Goal: Answer question/provide support: Share knowledge or assist other users

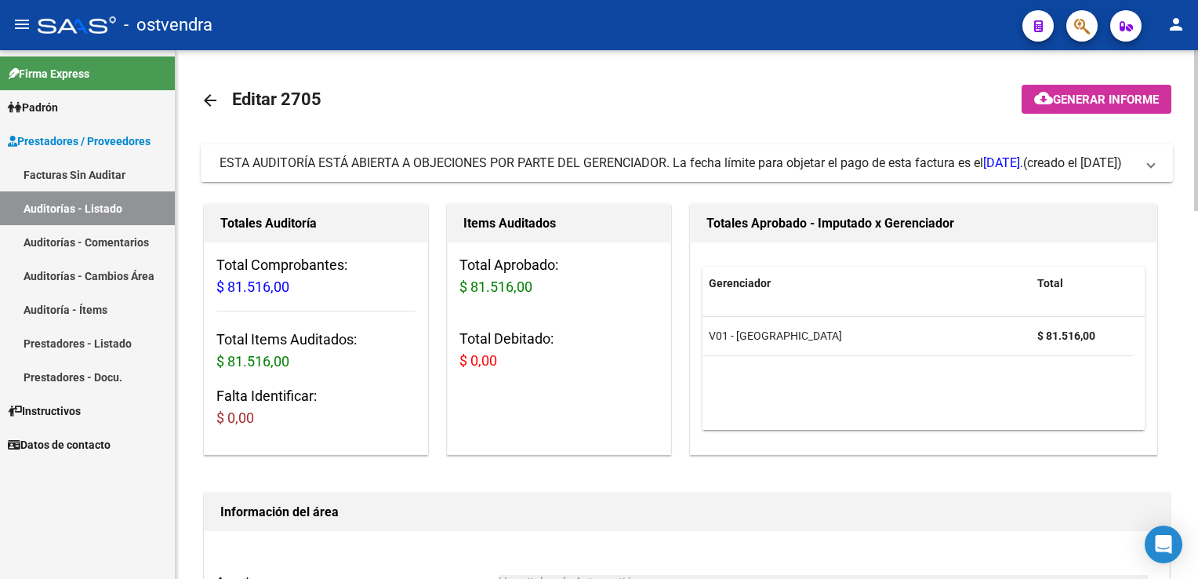
click at [1148, 166] on span at bounding box center [1151, 162] width 6 height 17
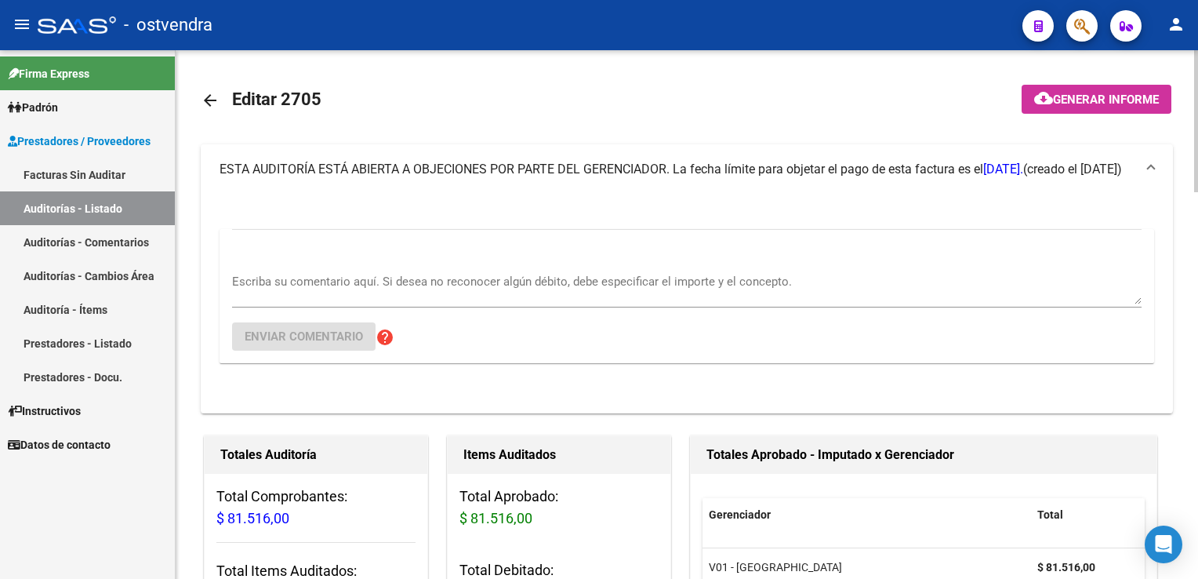
click at [312, 267] on div "Escriba su comentario aquí. Si desea no reconocer algún débito, debe especifica…" at bounding box center [686, 283] width 909 height 48
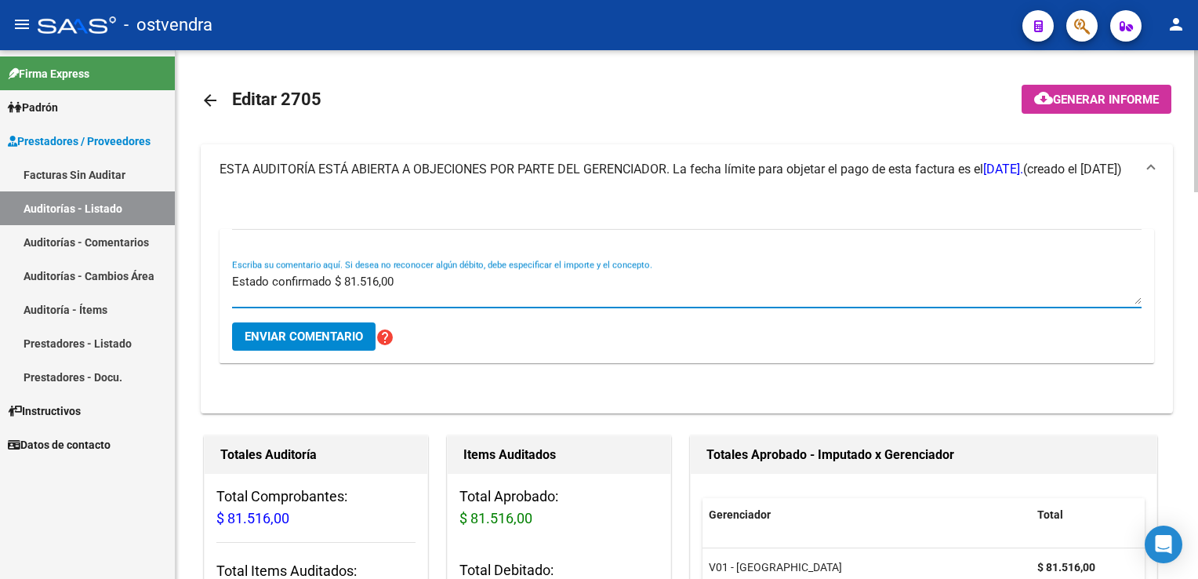
type textarea "Estado confirmado $ 81.516,00"
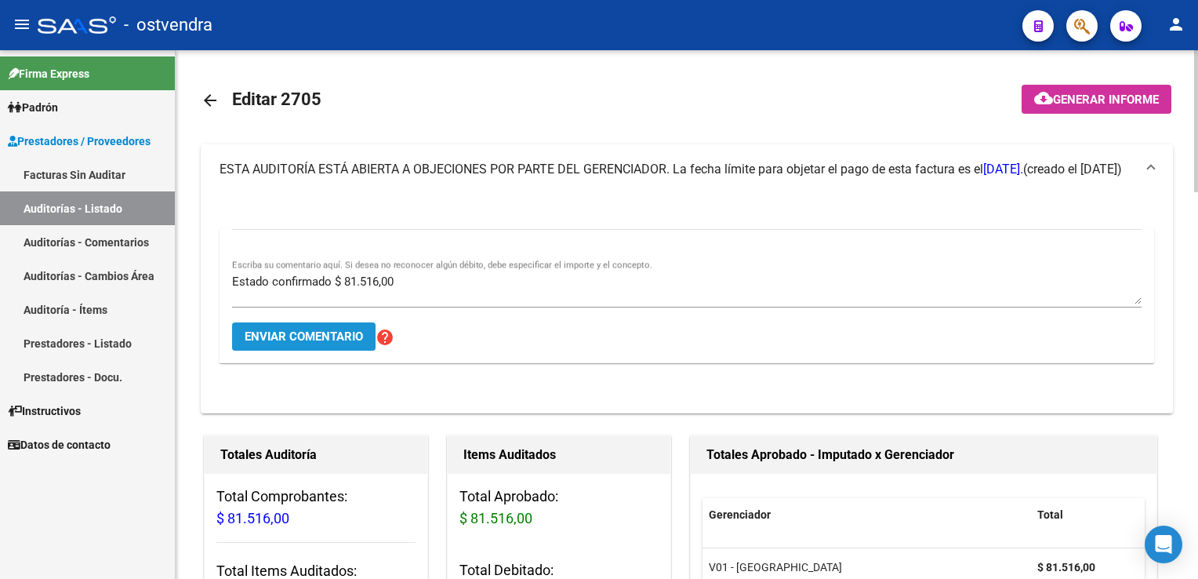
click at [307, 329] on span "Enviar comentario" at bounding box center [304, 336] width 118 height 14
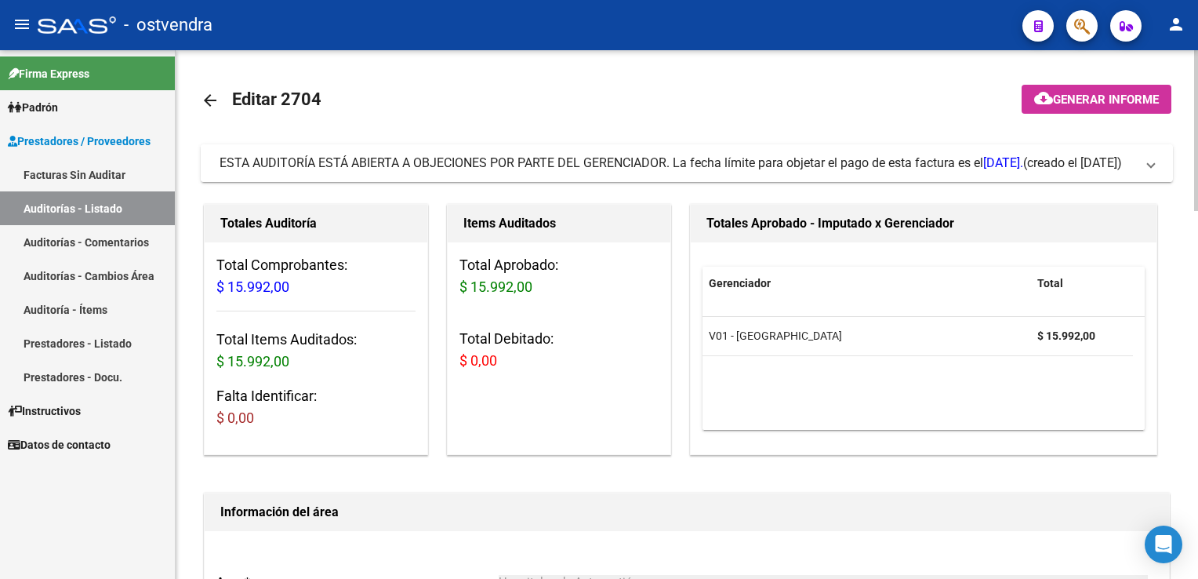
click at [1149, 171] on span at bounding box center [1151, 162] width 6 height 17
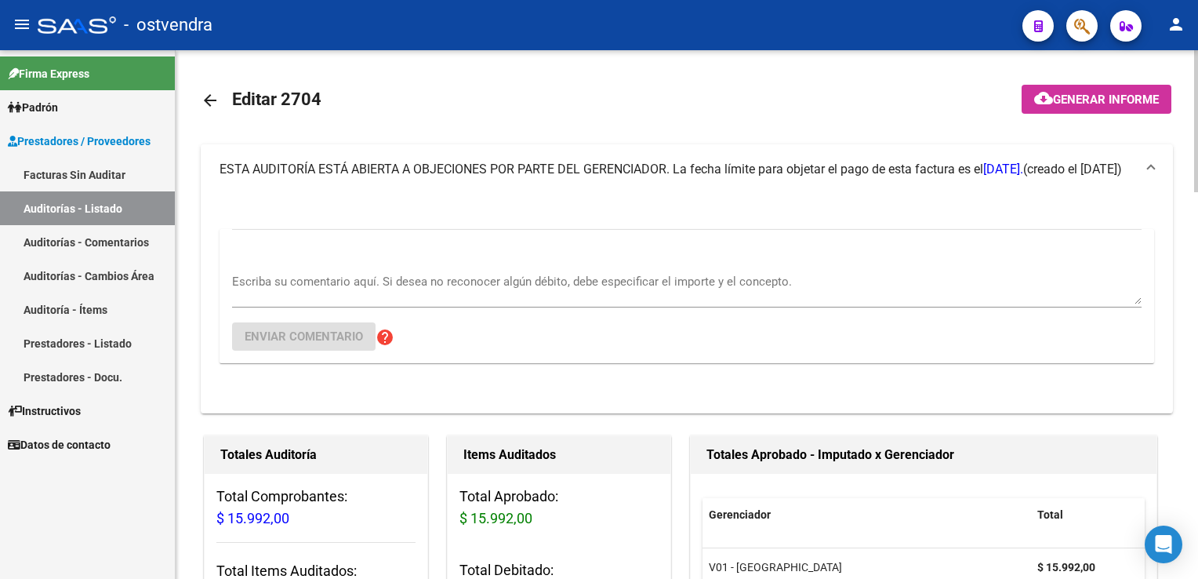
click at [349, 273] on textarea "Escriba su comentario aquí. Si desea no reconocer algún débito, debe especifica…" at bounding box center [686, 288] width 909 height 31
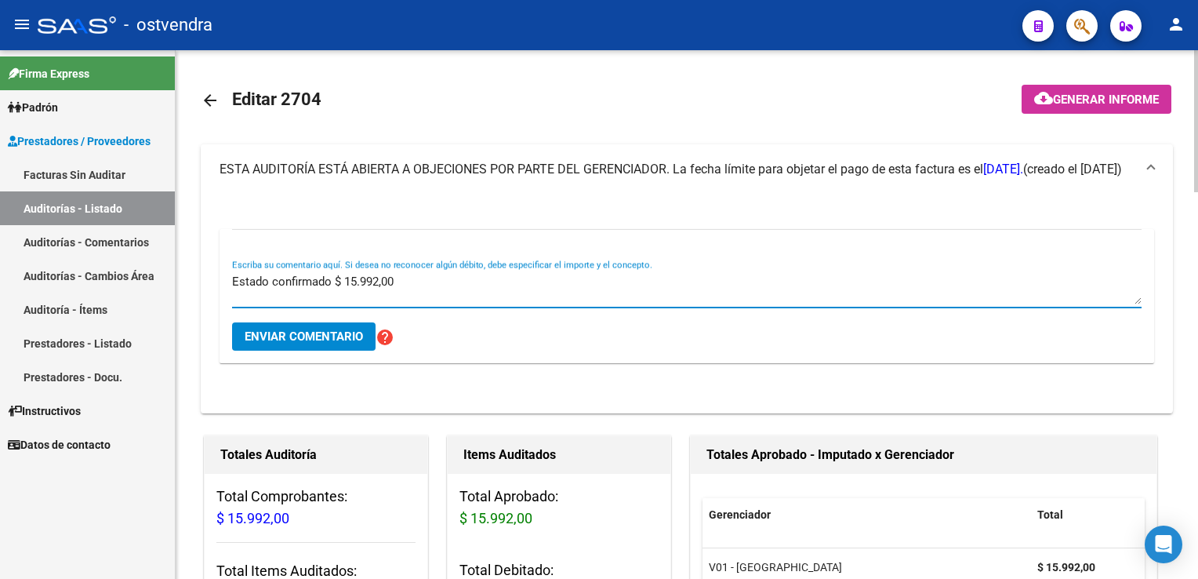
type textarea "Estado confirmado $ 15.992,00"
click at [331, 336] on span "Enviar comentario" at bounding box center [304, 336] width 118 height 14
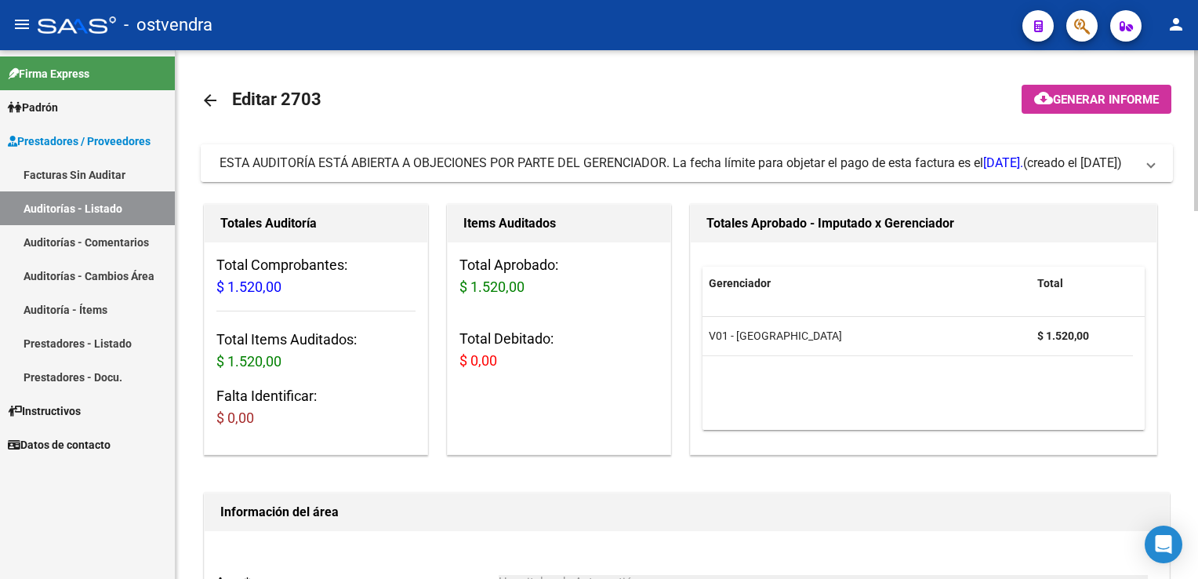
click at [1139, 165] on span "ESTA AUDITORÍA ESTÁ ABIERTA A OBJECIONES POR PARTE DEL GERENCIADOR. La fecha lí…" at bounding box center [684, 162] width 928 height 17
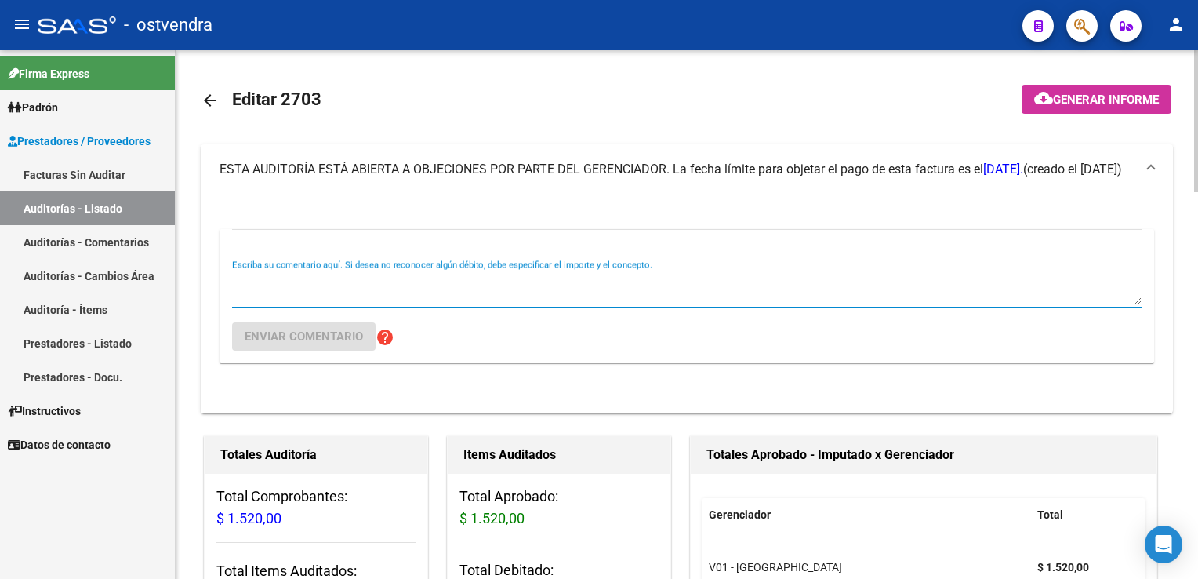
click at [321, 299] on textarea "Escriba su comentario aquí. Si desea no reconocer algún débito, debe especifica…" at bounding box center [686, 288] width 909 height 31
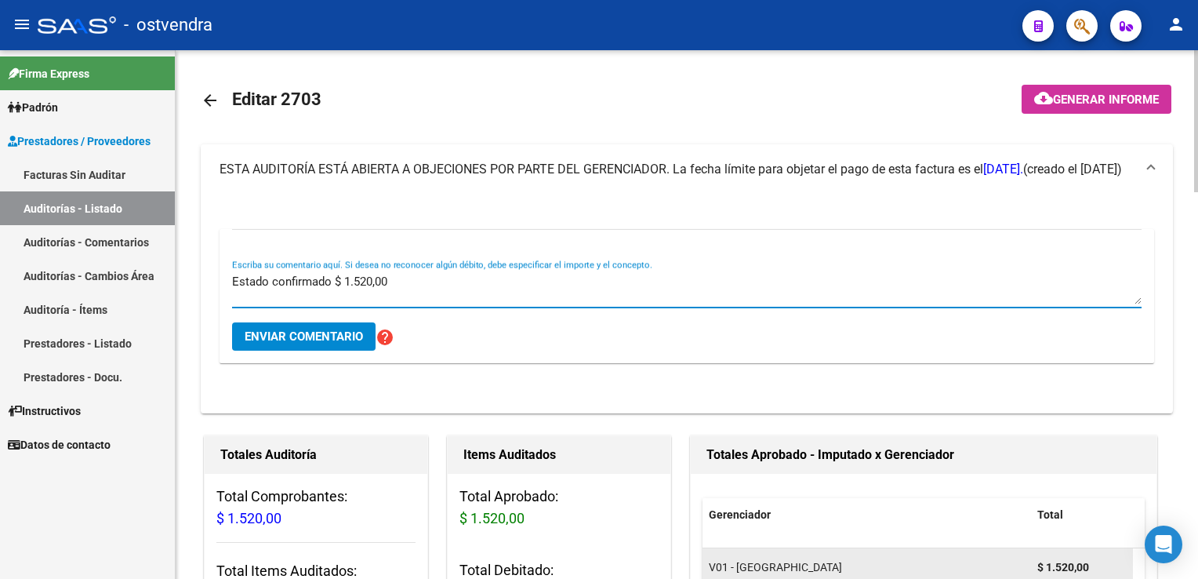
type textarea "Estado confirmado $ 1.520,00"
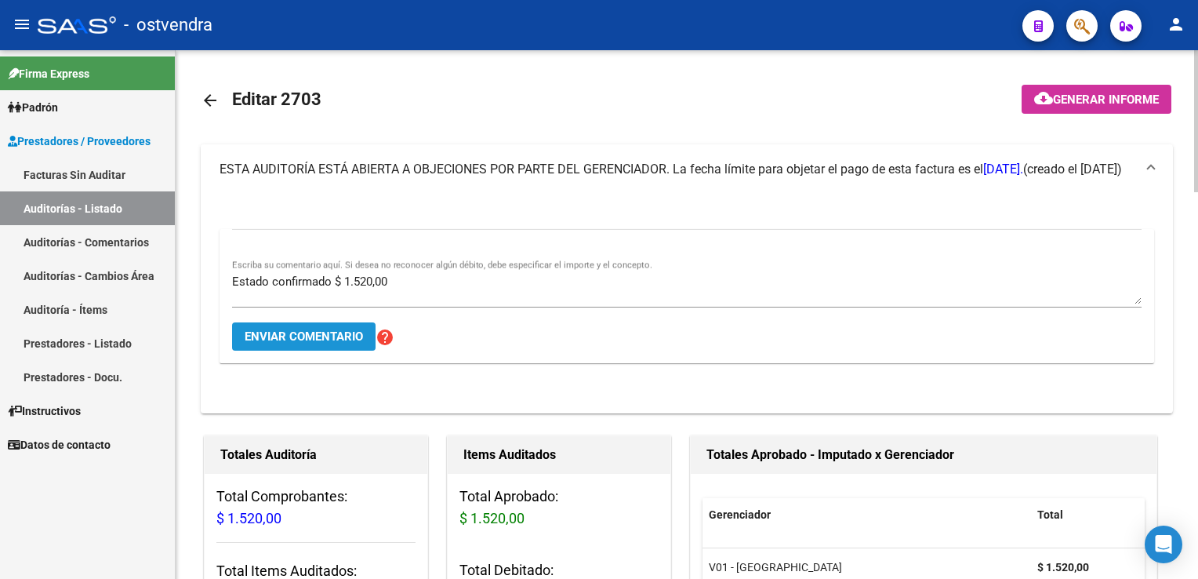
click at [290, 338] on span "Enviar comentario" at bounding box center [304, 336] width 118 height 14
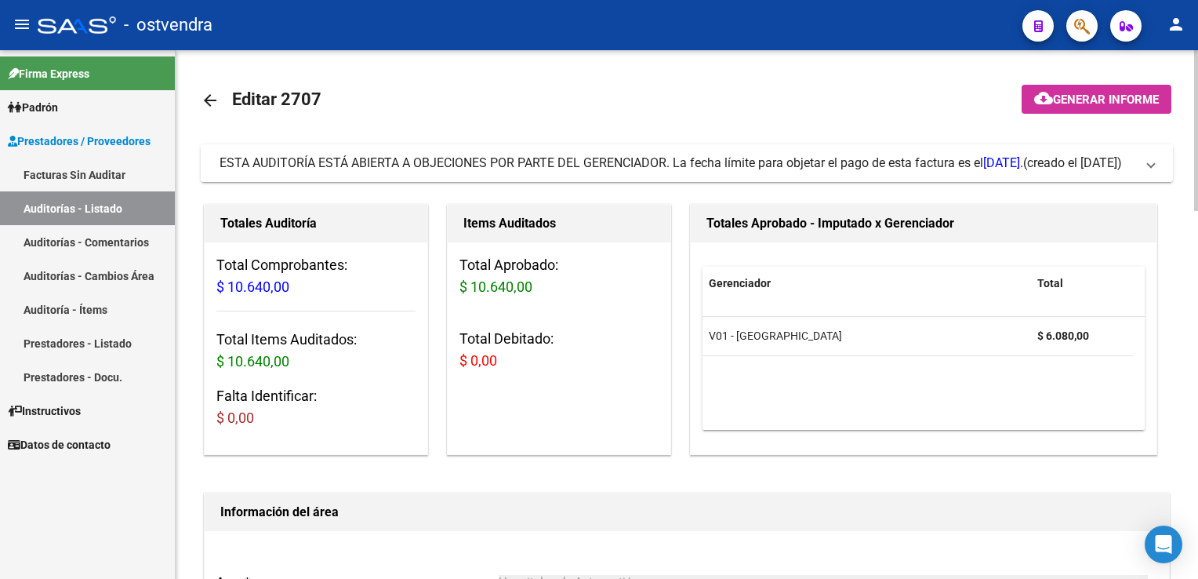
click at [1157, 174] on mat-expansion-panel-header "ESTA AUDITORÍA ESTÁ ABIERTA A OBJECIONES POR PARTE DEL GERENCIADOR. La fecha lí…" at bounding box center [687, 163] width 972 height 38
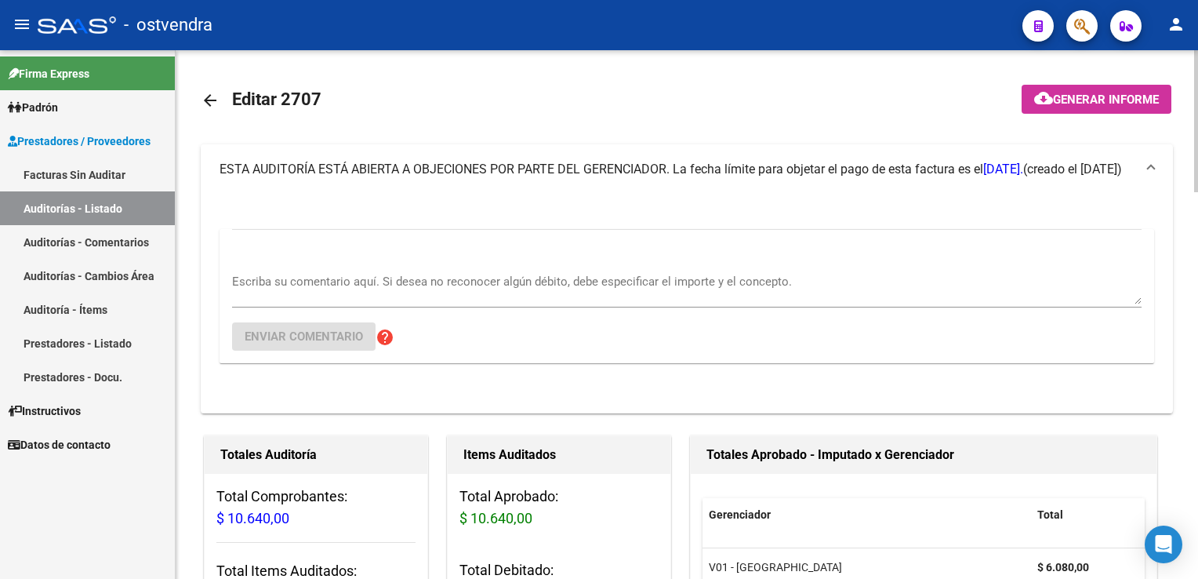
click at [419, 265] on div "Escriba su comentario aquí. Si desea no reconocer algún débito, debe especifica…" at bounding box center [686, 283] width 909 height 48
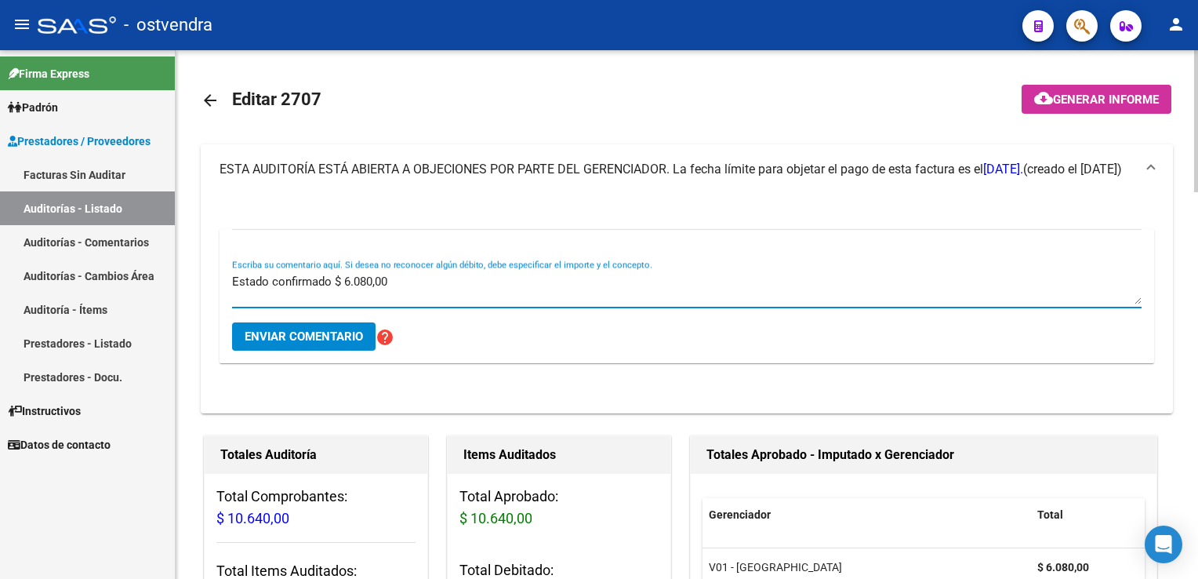
type textarea "Estado confirmado $ 6.080,00"
click at [306, 337] on span "Enviar comentario" at bounding box center [304, 336] width 118 height 14
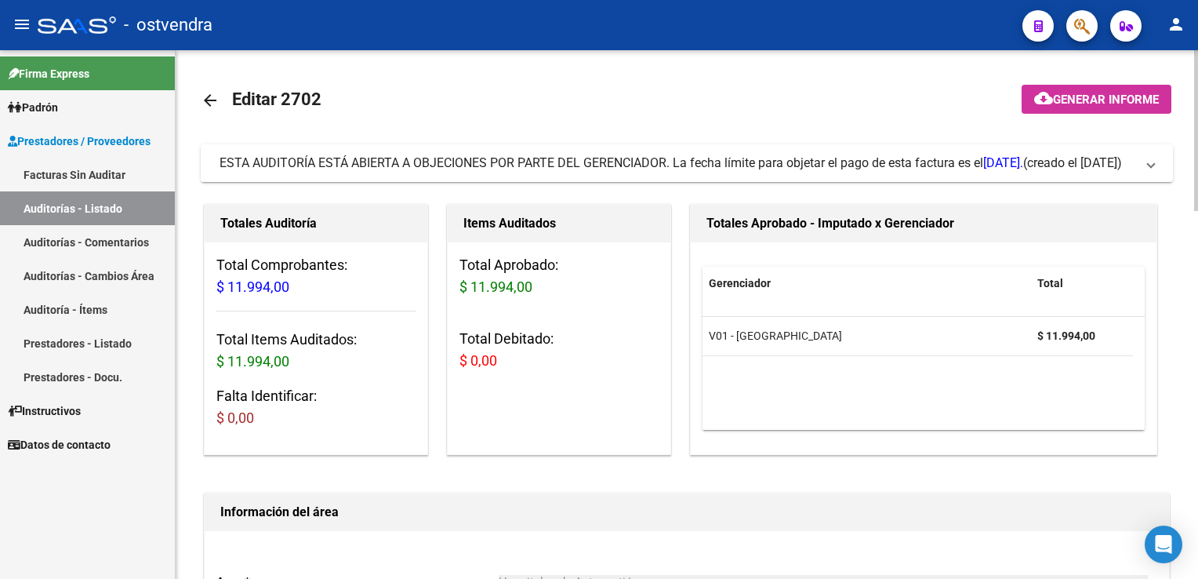
click at [1145, 168] on span "ESTA AUDITORÍA ESTÁ ABIERTA A OBJECIONES POR PARTE DEL GERENCIADOR. La fecha lí…" at bounding box center [684, 162] width 928 height 17
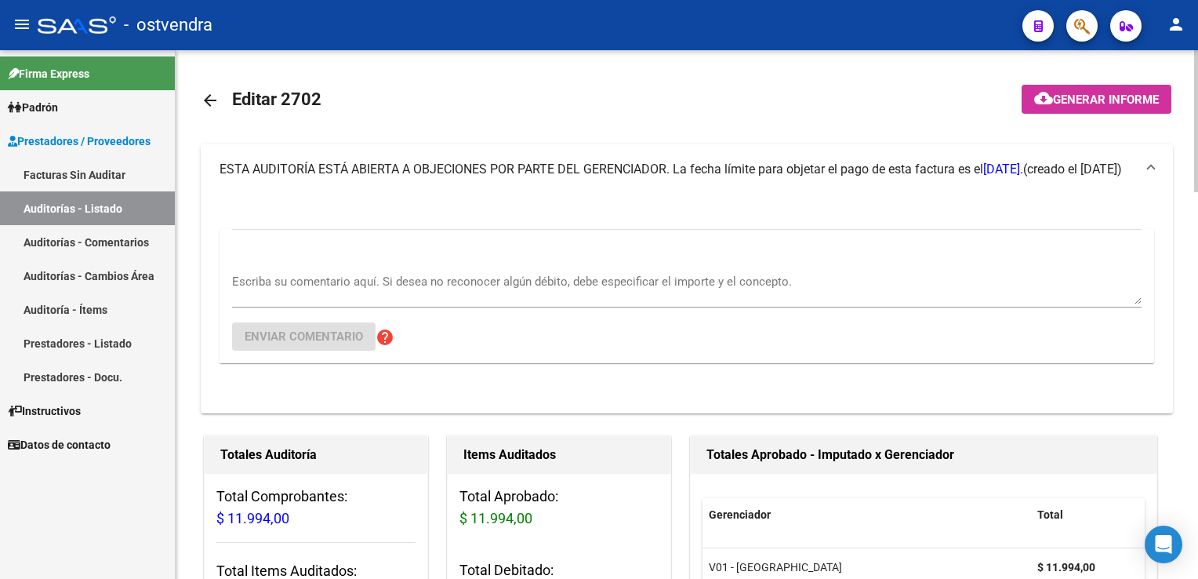
click at [335, 281] on textarea "Escriba su comentario aquí. Si desea no reconocer algún débito, debe especifica…" at bounding box center [686, 288] width 909 height 31
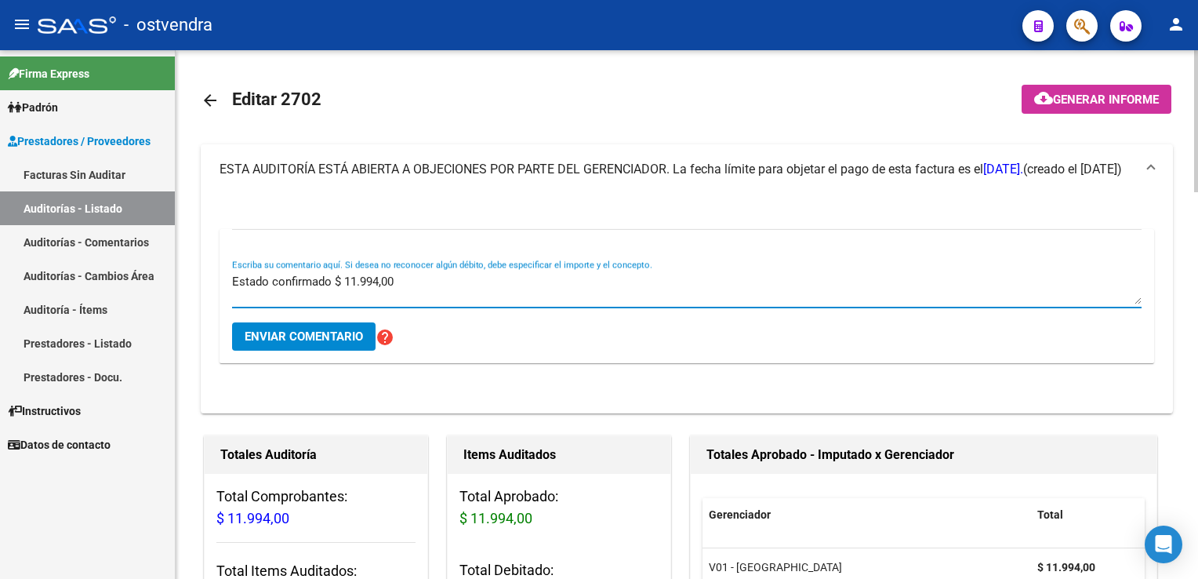
type textarea "Estado confirmado $ 11.994,00"
click at [305, 339] on span "Enviar comentario" at bounding box center [304, 336] width 118 height 14
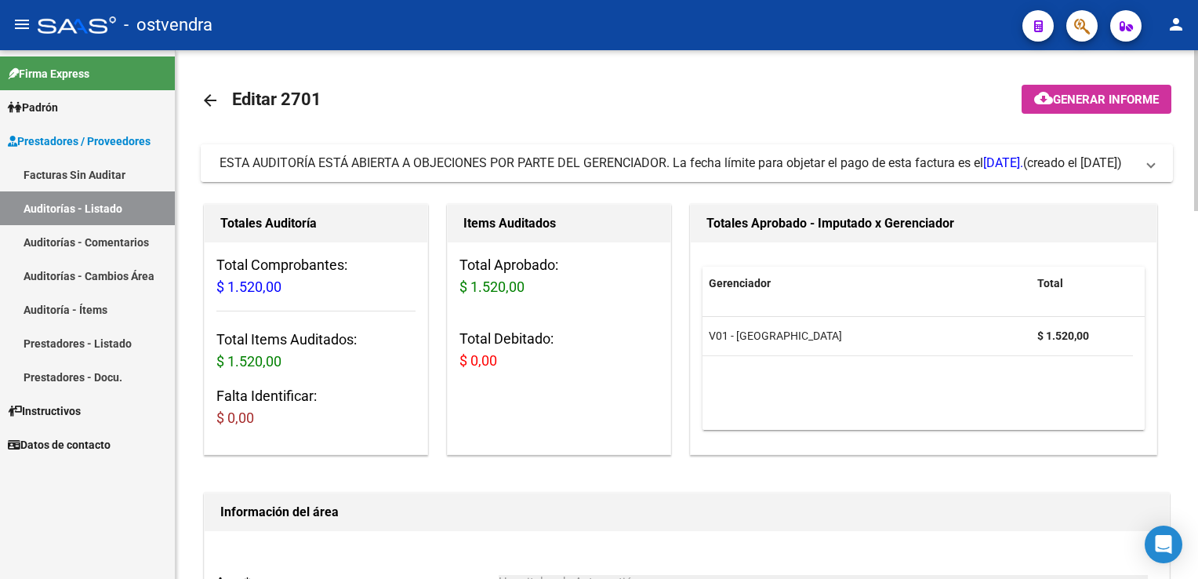
click at [1156, 165] on mat-expansion-panel-header "ESTA AUDITORÍA ESTÁ ABIERTA A OBJECIONES POR PARTE DEL GERENCIADOR. La fecha lí…" at bounding box center [687, 163] width 972 height 38
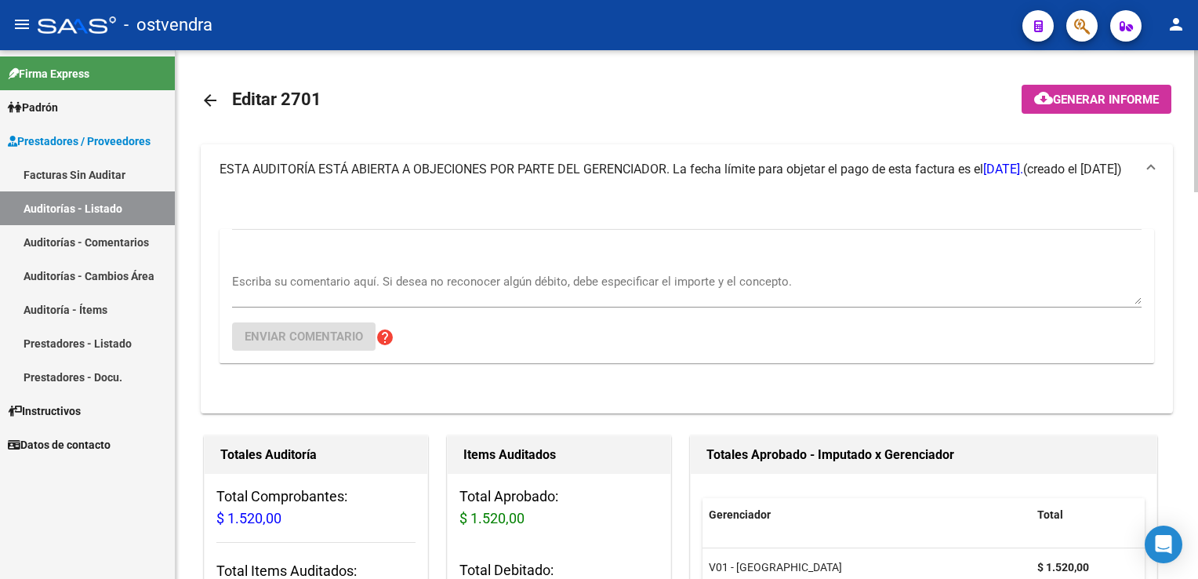
click at [332, 284] on textarea "Escriba su comentario aquí. Si desea no reconocer algún débito, debe especifica…" at bounding box center [686, 288] width 909 height 31
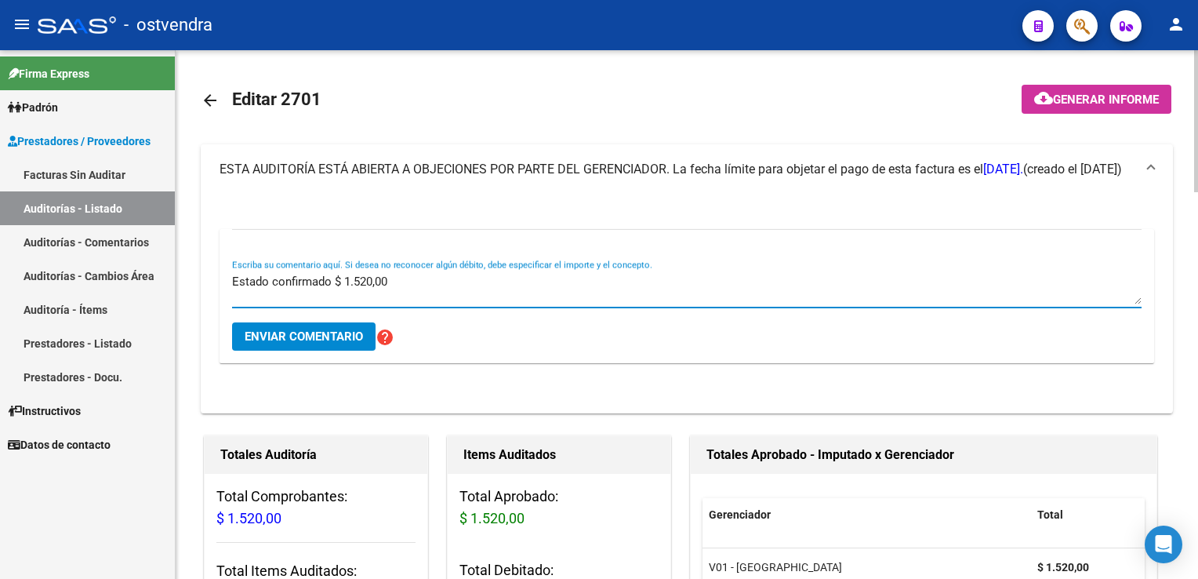
type textarea "Estado confirmado $ 1.520,00"
click at [299, 343] on button "Enviar comentario" at bounding box center [303, 336] width 143 height 28
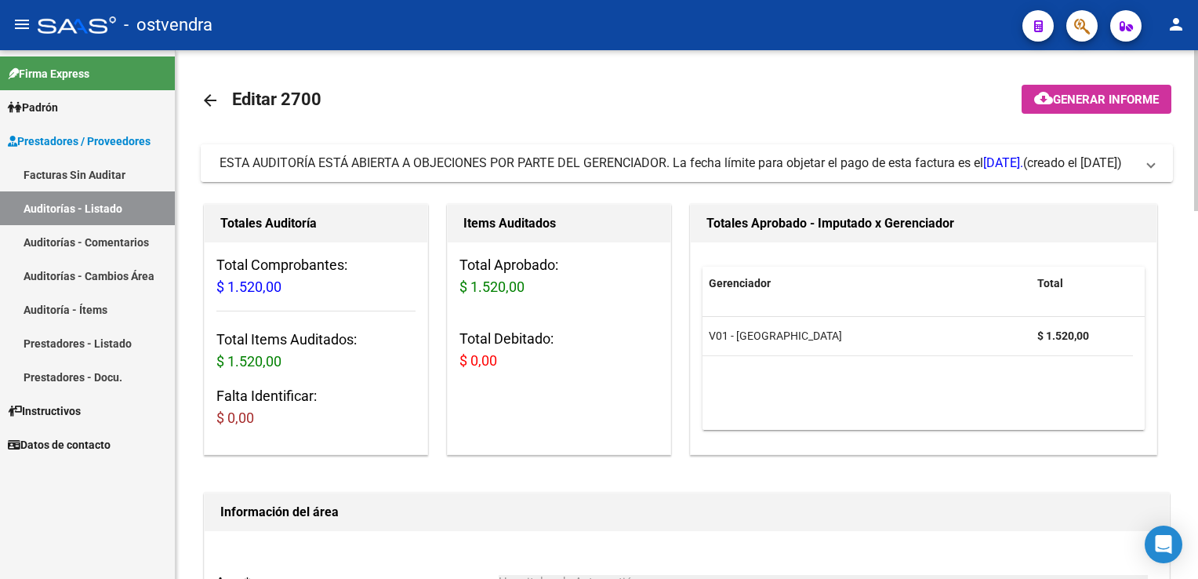
click at [1167, 162] on mat-expansion-panel-header "ESTA AUDITORÍA ESTÁ ABIERTA A OBJECIONES POR PARTE DEL GERENCIADOR. La fecha lí…" at bounding box center [687, 163] width 972 height 38
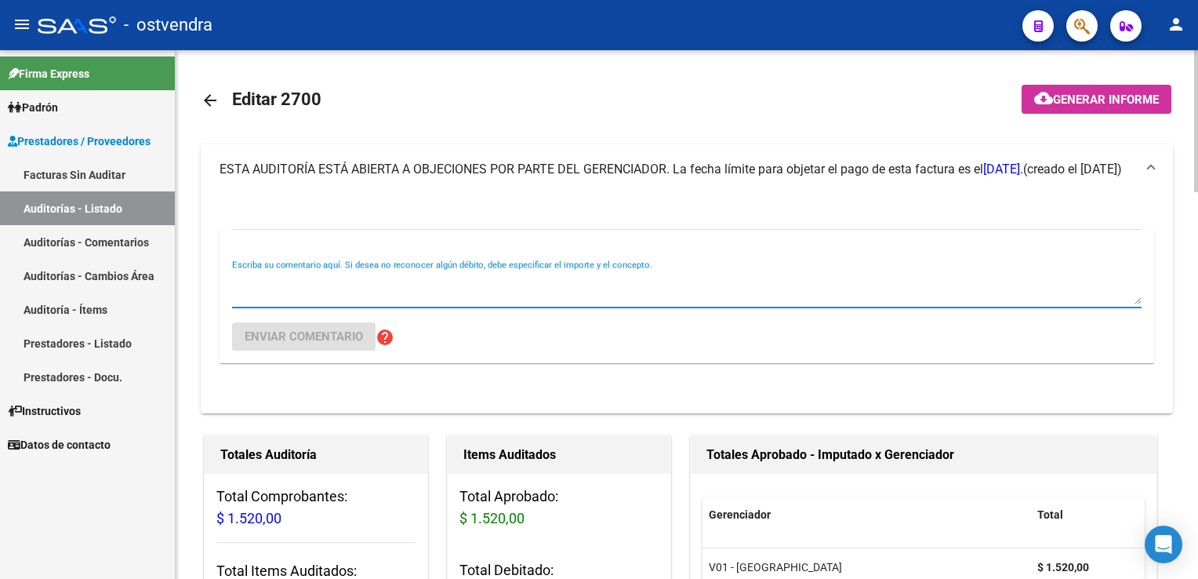
click at [373, 292] on textarea "Escriba su comentario aquí. Si desea no reconocer algún débito, debe especifica…" at bounding box center [686, 288] width 909 height 31
type textarea "Estado confirmado $ 1.520,00"
click at [315, 337] on span "Enviar comentario" at bounding box center [304, 336] width 118 height 14
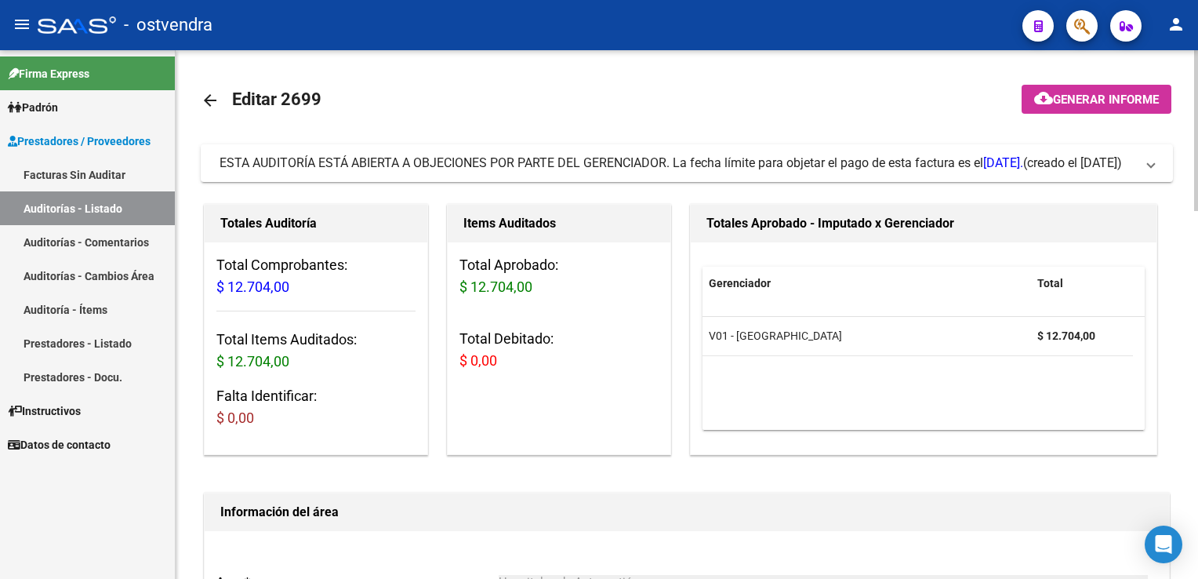
drag, startPoint x: 1149, startPoint y: 160, endPoint x: 1109, endPoint y: 191, distance: 51.0
click at [1149, 161] on span at bounding box center [1151, 162] width 6 height 17
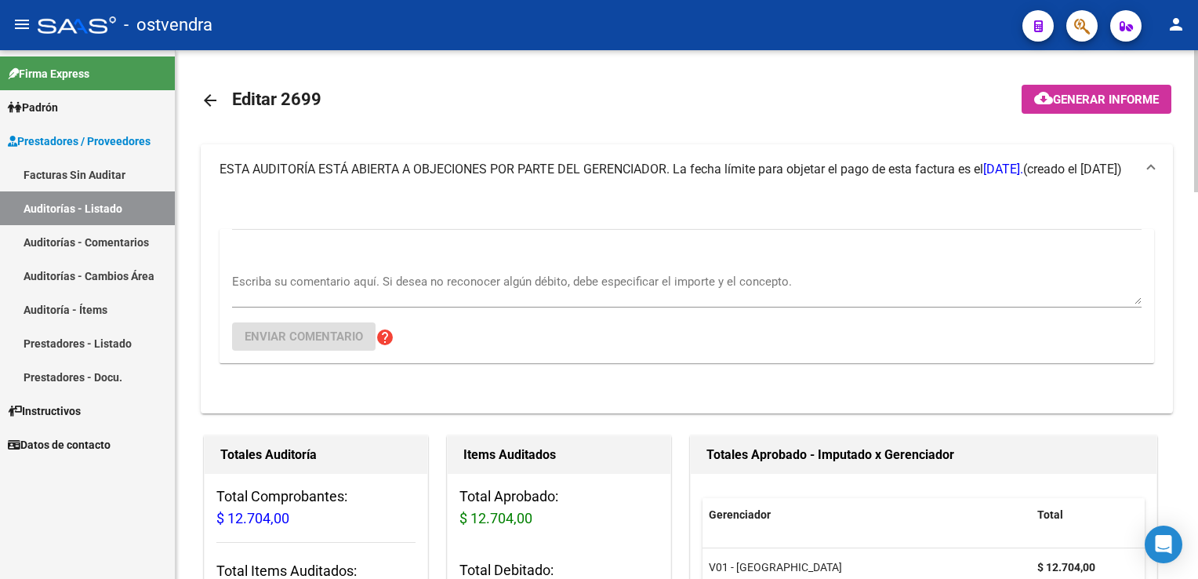
click at [326, 281] on textarea "Escriba su comentario aquí. Si desea no reconocer algún débito, debe especifica…" at bounding box center [686, 288] width 909 height 31
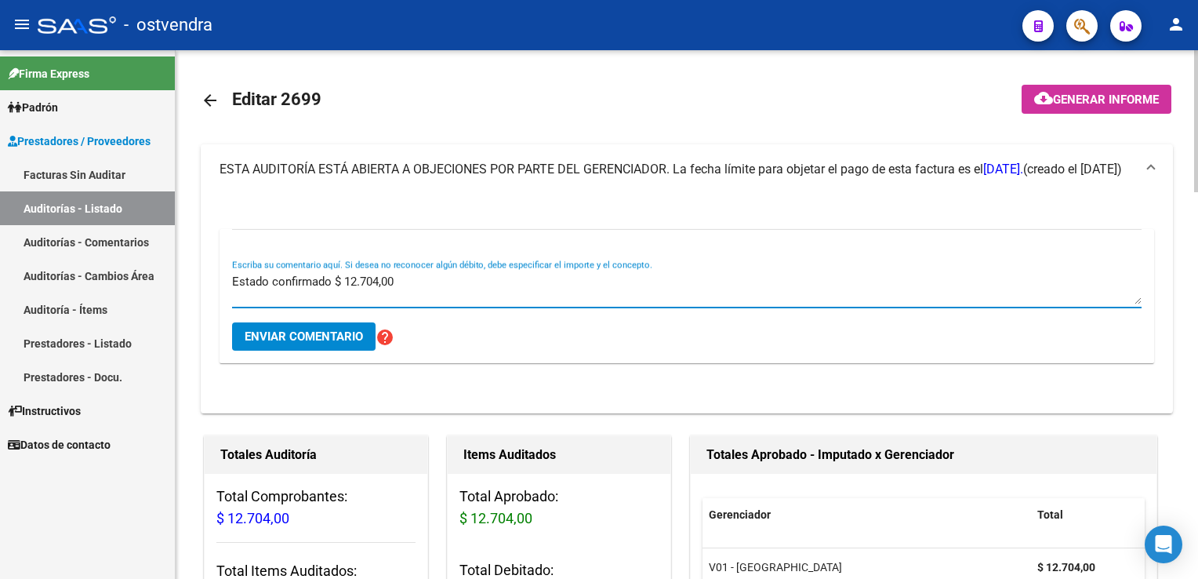
type textarea "Estado confirmado $ 12.704,00"
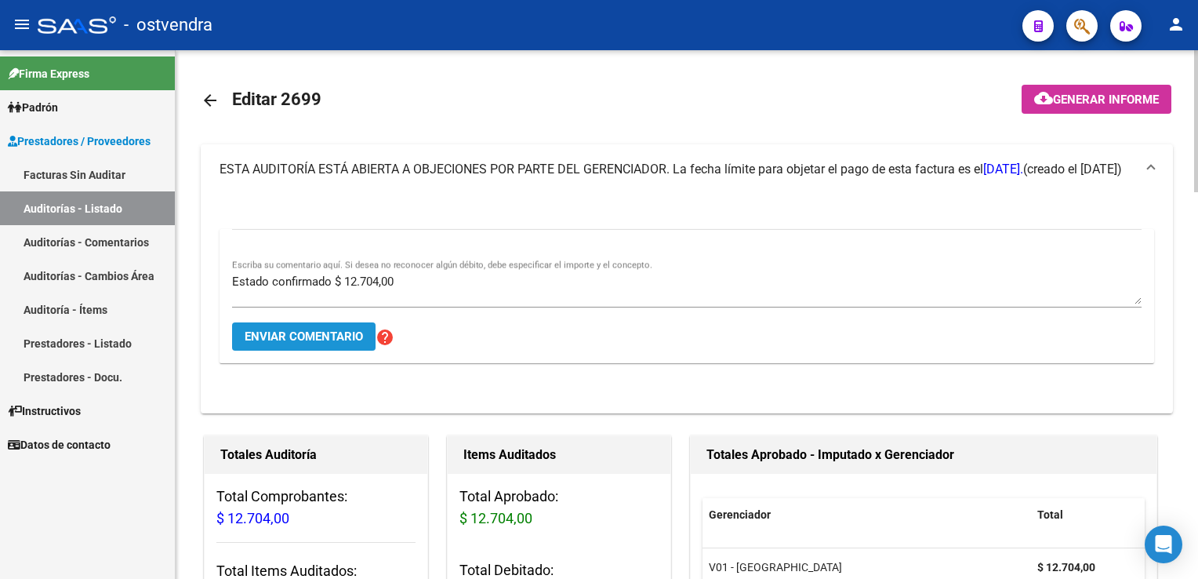
click at [312, 337] on span "Enviar comentario" at bounding box center [304, 336] width 118 height 14
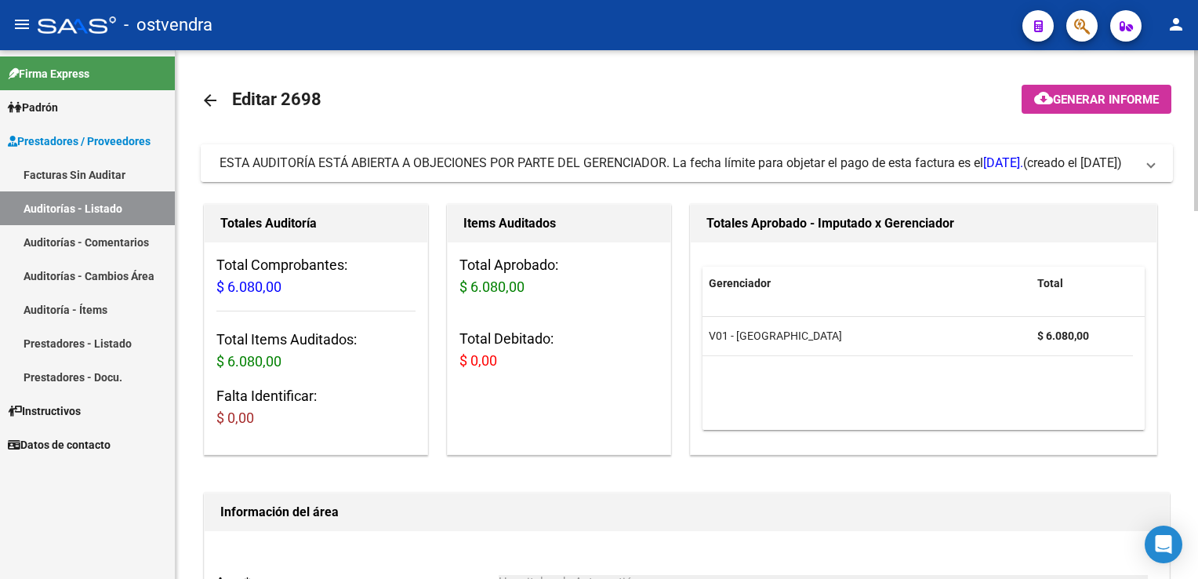
click at [1147, 167] on span "ESTA AUDITORÍA ESTÁ ABIERTA A OBJECIONES POR PARTE DEL GERENCIADOR. La fecha lí…" at bounding box center [684, 162] width 928 height 17
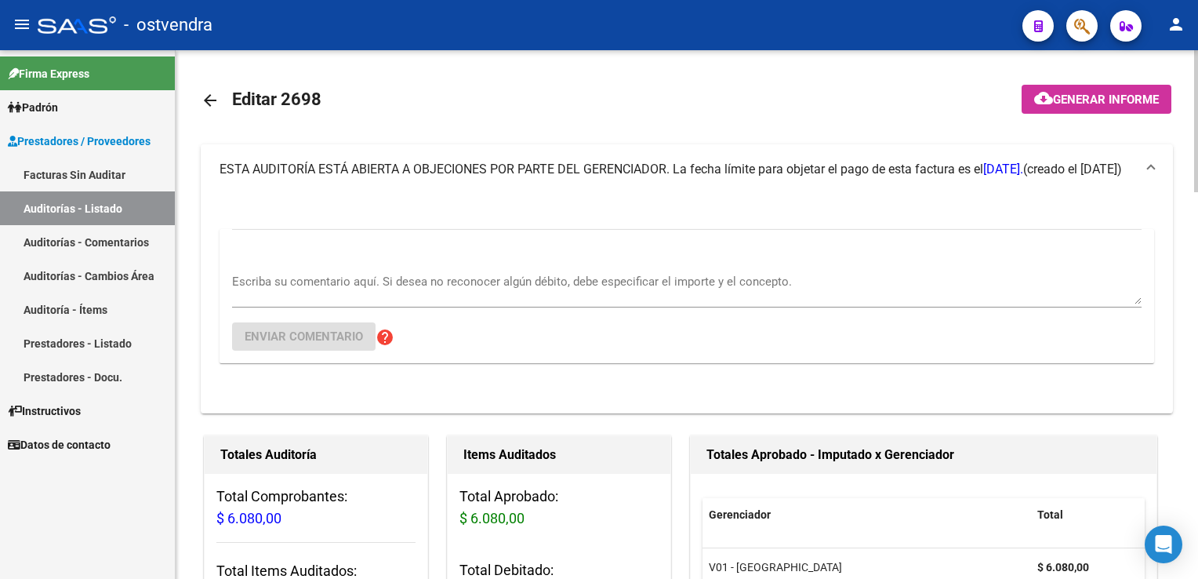
click at [301, 296] on textarea "Escriba su comentario aquí. Si desea no reconocer algún débito, debe especifica…" at bounding box center [686, 288] width 909 height 31
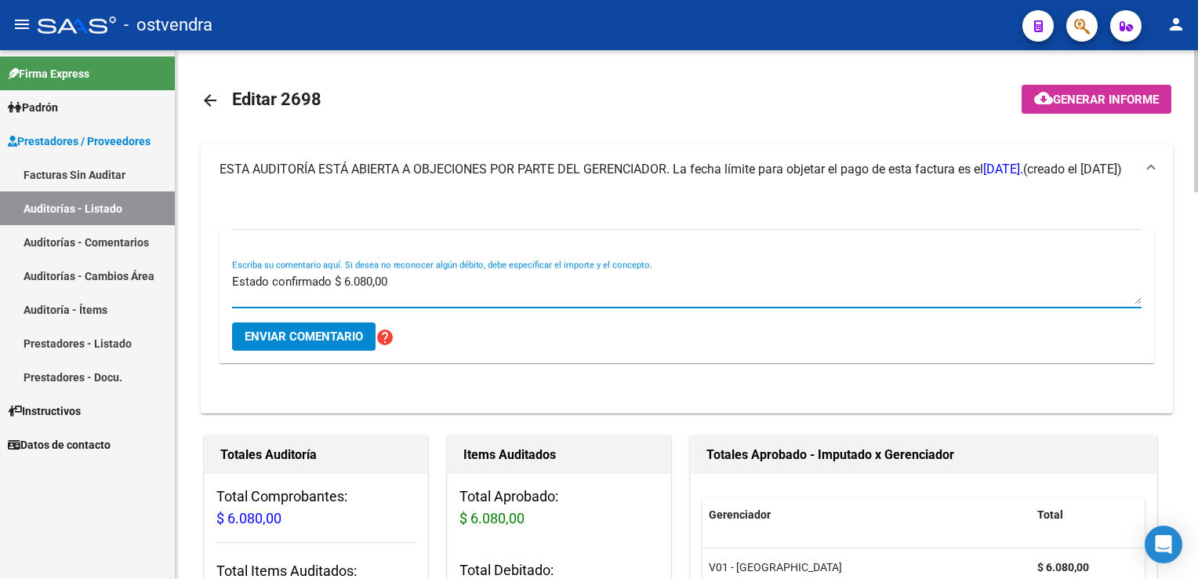
type textarea "Estado confirmado $ 6.080,00"
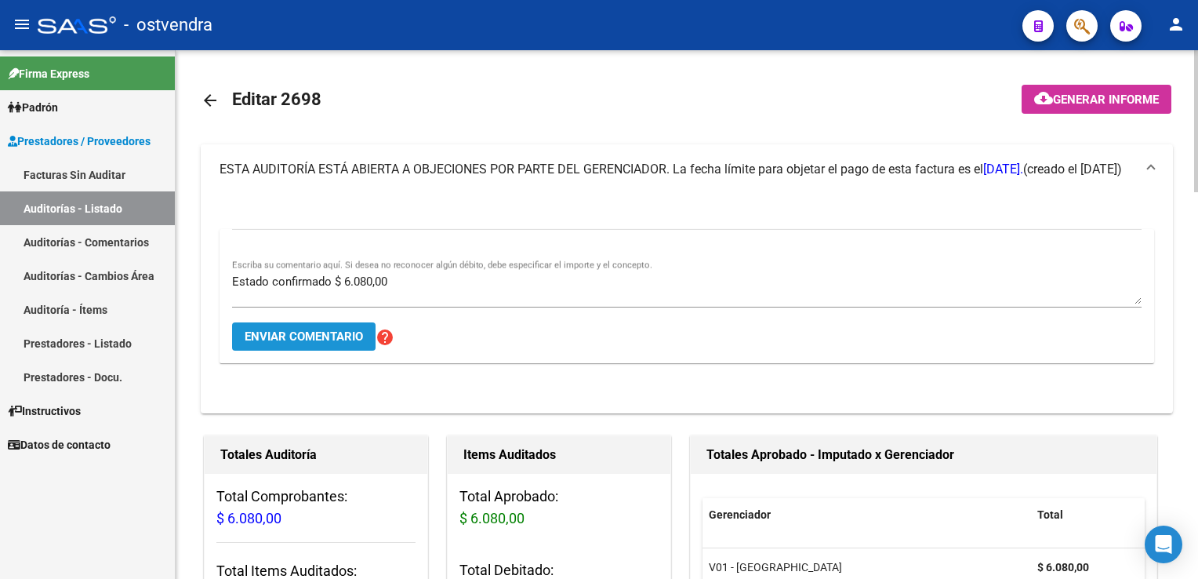
click at [318, 343] on span "Enviar comentario" at bounding box center [304, 336] width 118 height 14
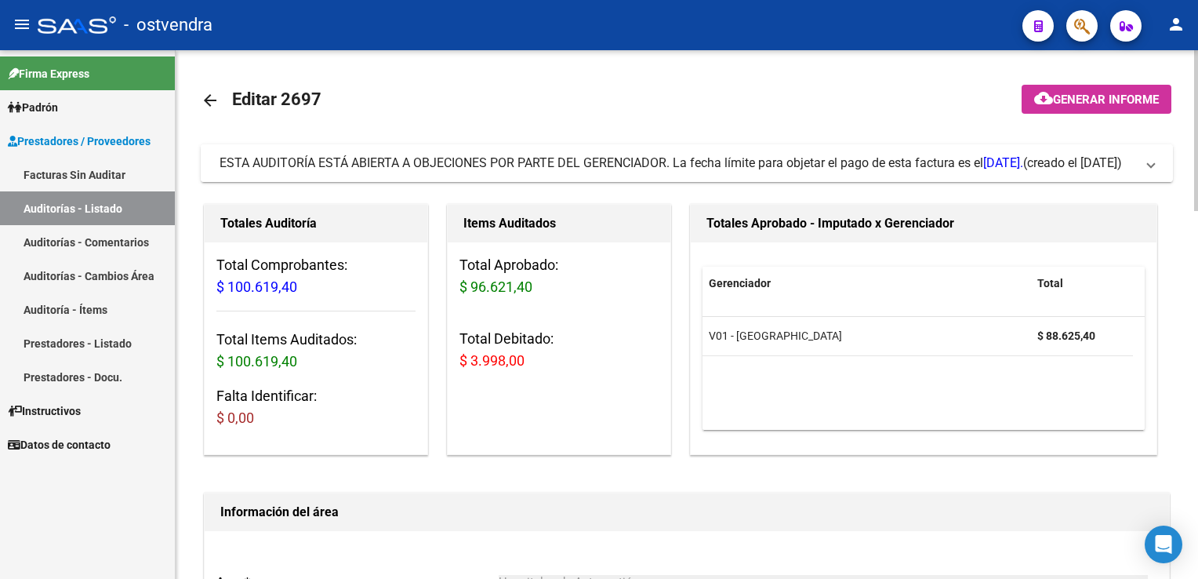
click at [1148, 172] on mat-expansion-panel-header "ESTA AUDITORÍA ESTÁ ABIERTA A OBJECIONES POR PARTE DEL GERENCIADOR. La fecha lí…" at bounding box center [687, 163] width 972 height 38
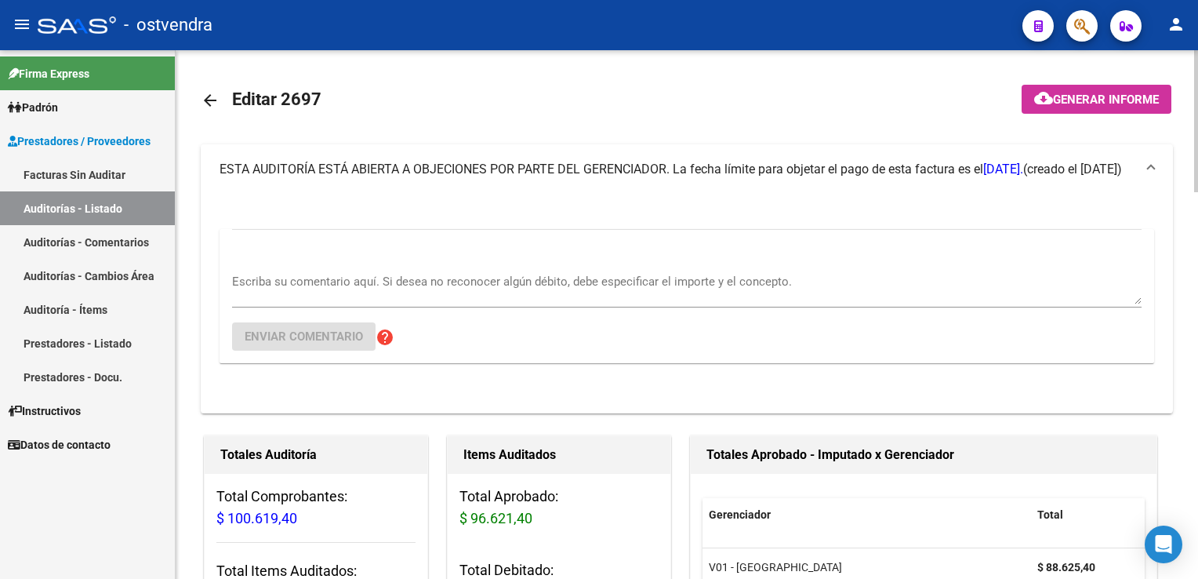
click at [314, 281] on textarea "Escriba su comentario aquí. Si desea no reconocer algún débito, debe especifica…" at bounding box center [686, 288] width 909 height 31
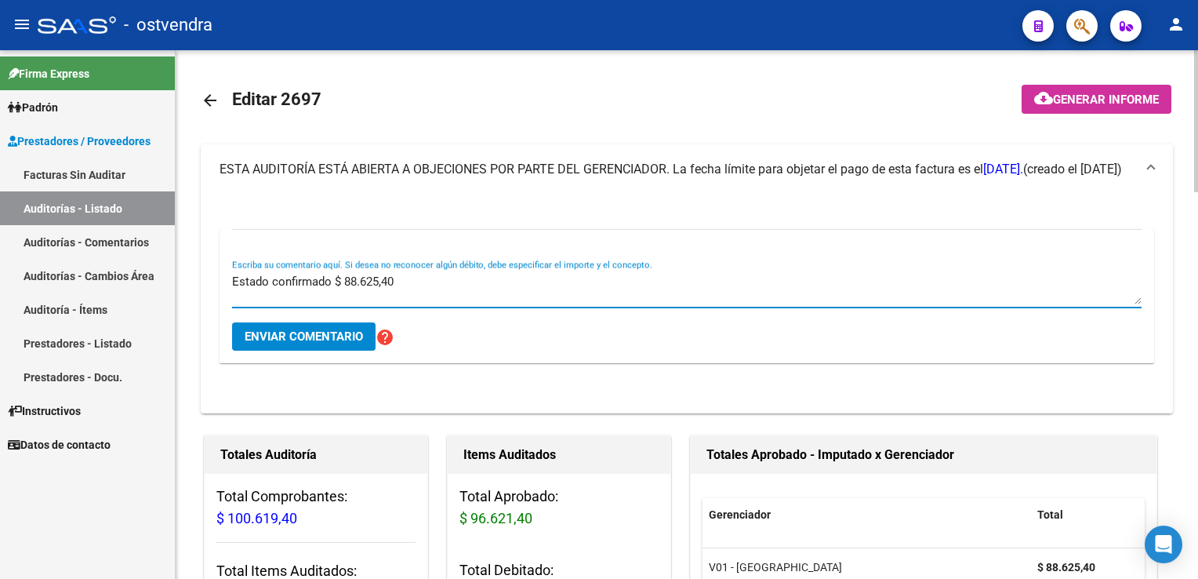
type textarea "Estado confirmado $ 88.625,40"
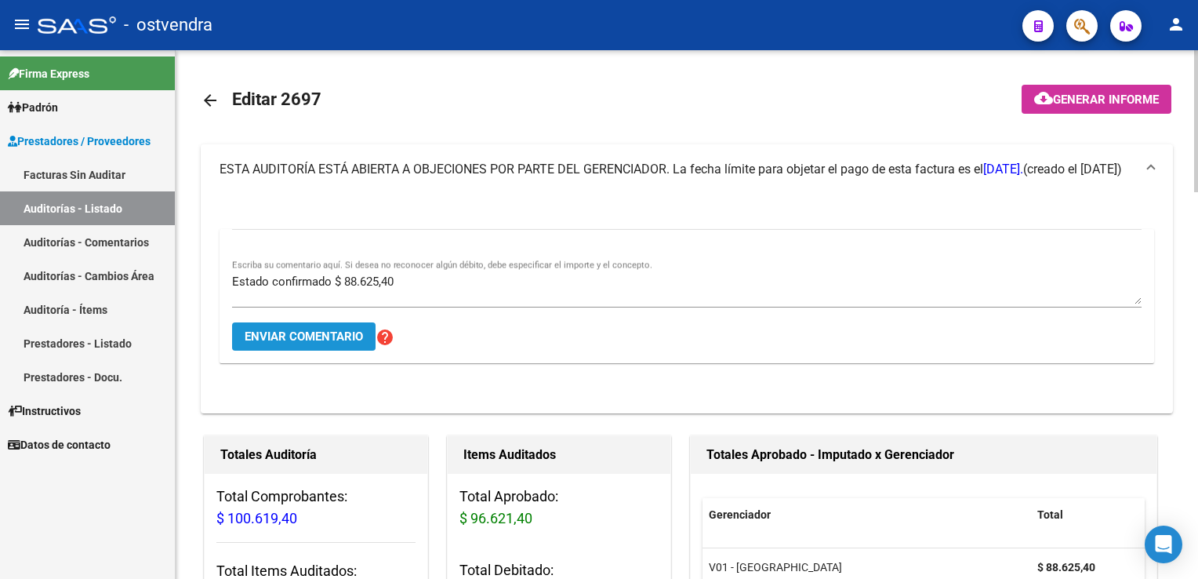
click at [294, 334] on span "Enviar comentario" at bounding box center [304, 336] width 118 height 14
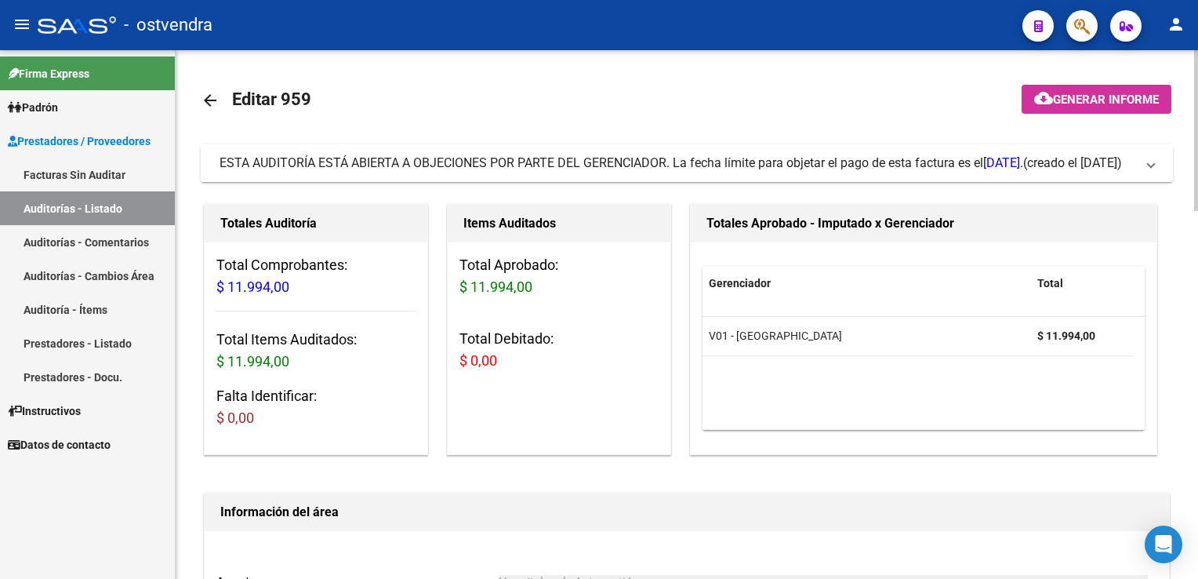
click at [1150, 169] on span at bounding box center [1151, 162] width 6 height 17
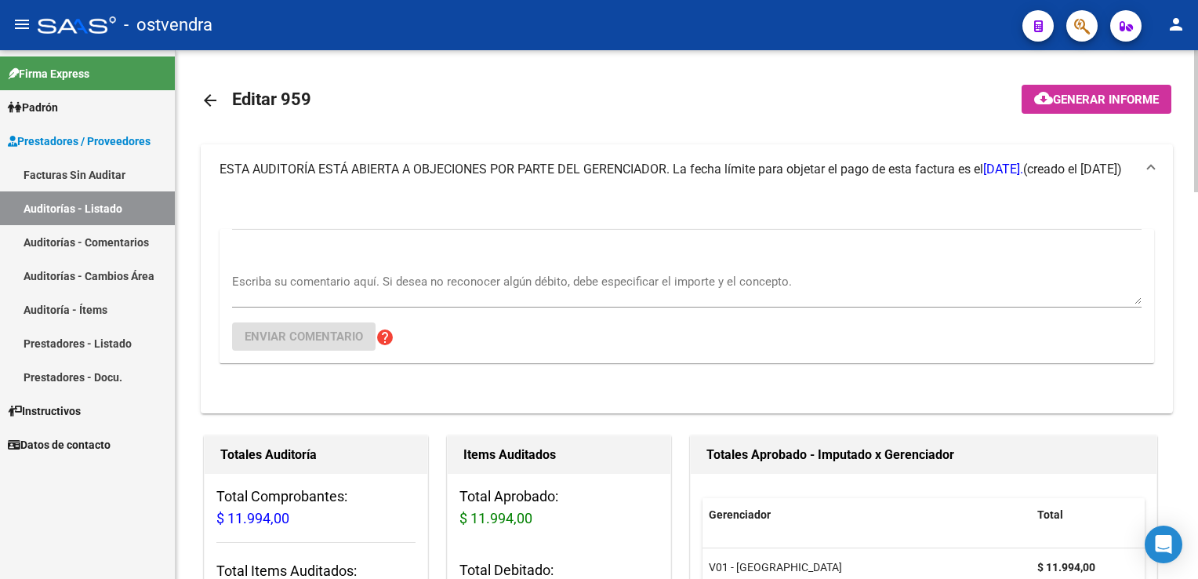
click at [268, 278] on textarea "Escriba su comentario aquí. Si desea no reconocer algún débito, debe especifica…" at bounding box center [686, 288] width 909 height 31
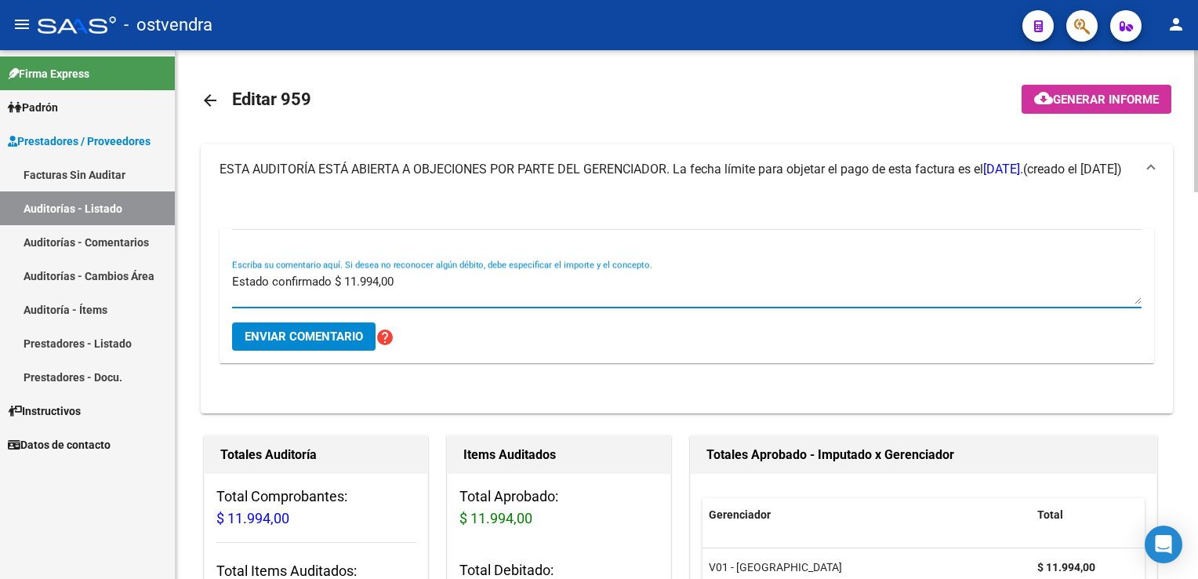
type textarea "Estado confirmado $ 11.994,00"
click at [279, 343] on button "Enviar comentario" at bounding box center [303, 336] width 143 height 28
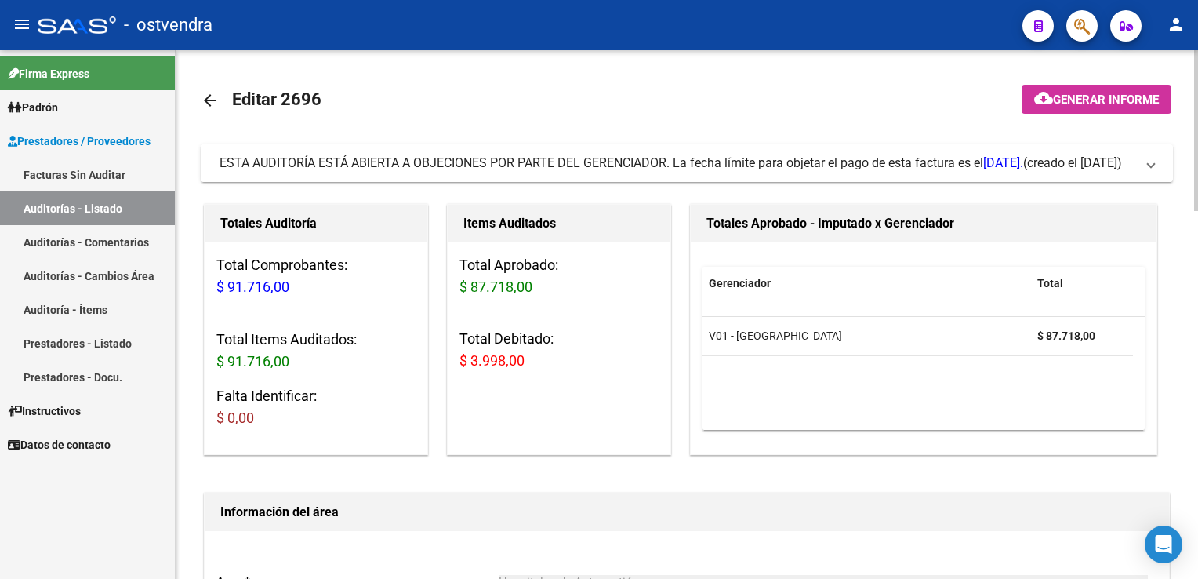
click at [1159, 169] on mat-expansion-panel-header "ESTA AUDITORÍA ESTÁ ABIERTA A OBJECIONES POR PARTE DEL GERENCIADOR. La fecha lí…" at bounding box center [687, 163] width 972 height 38
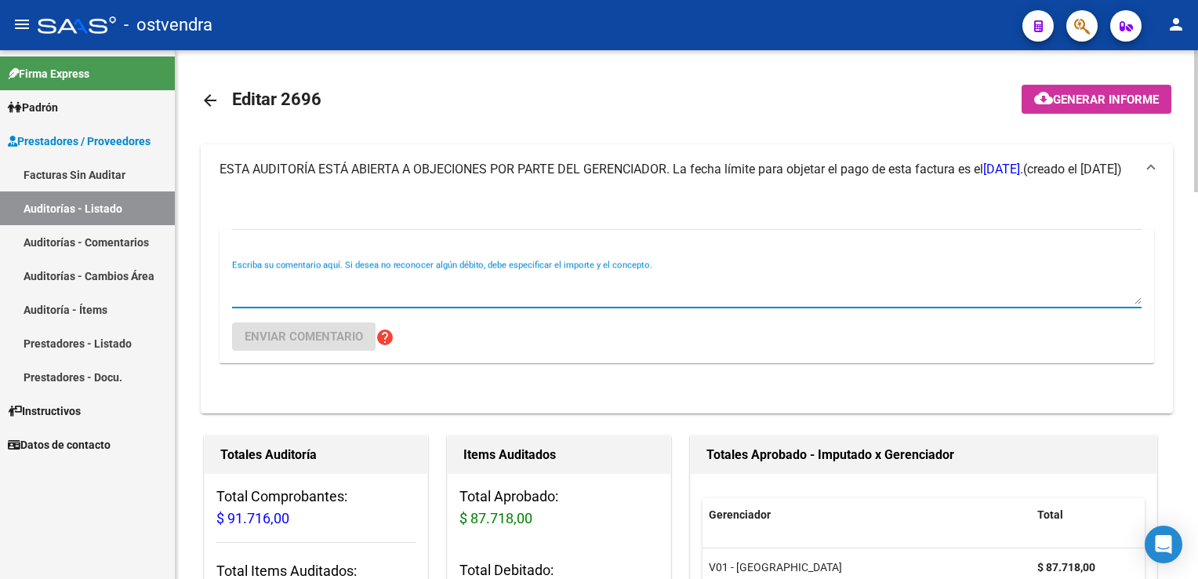
click at [285, 285] on textarea "Escriba su comentario aquí. Si desea no reconocer algún débito, debe especifica…" at bounding box center [686, 288] width 909 height 31
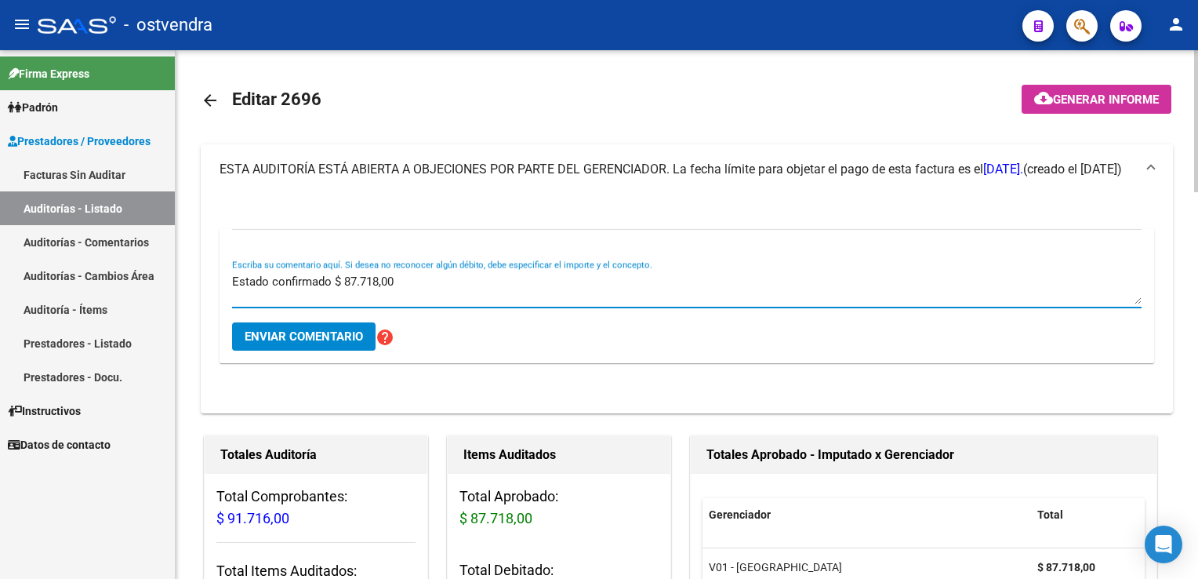
type textarea "Estado confirmado $ 87.718,00"
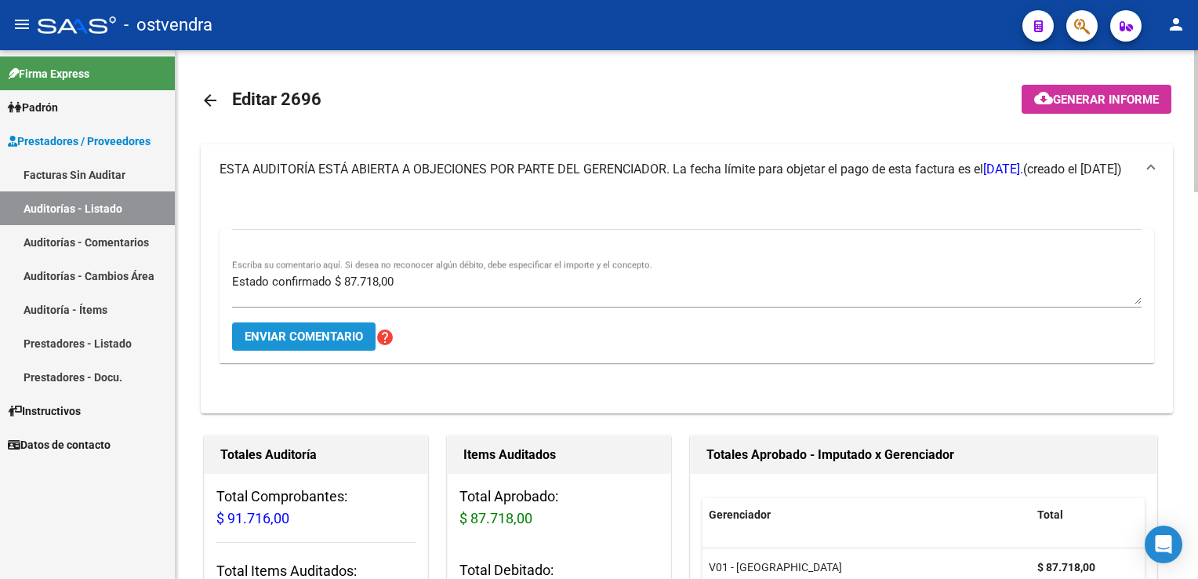
click at [294, 335] on span "Enviar comentario" at bounding box center [304, 336] width 118 height 14
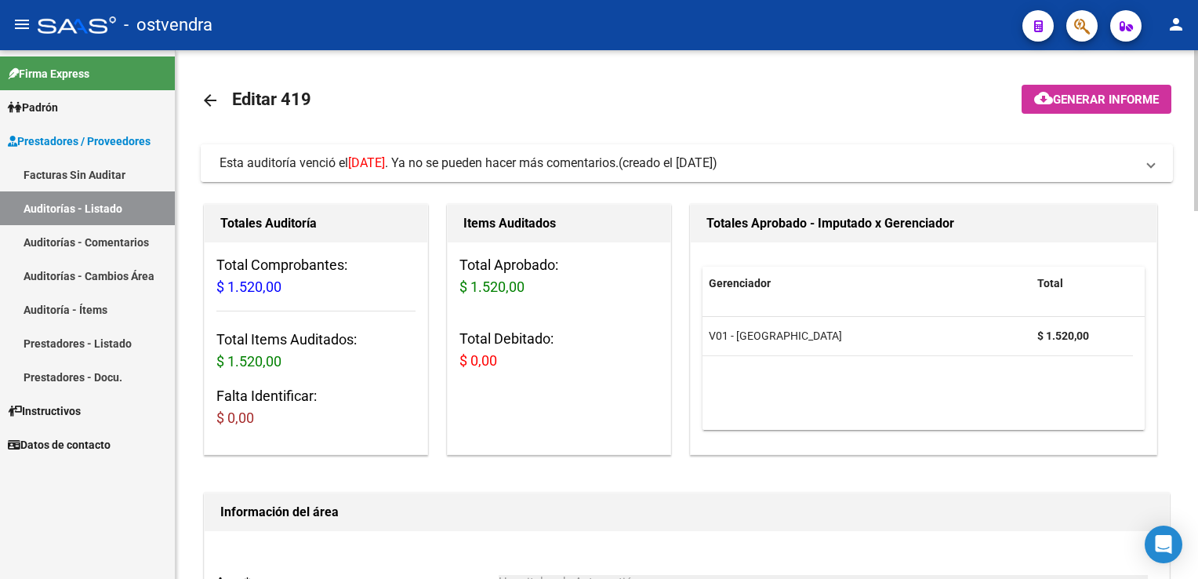
click at [1145, 163] on span "Esta auditoría venció el [DATE] . Ya no se pueden hacer más comentarios. (cread…" at bounding box center [684, 162] width 928 height 17
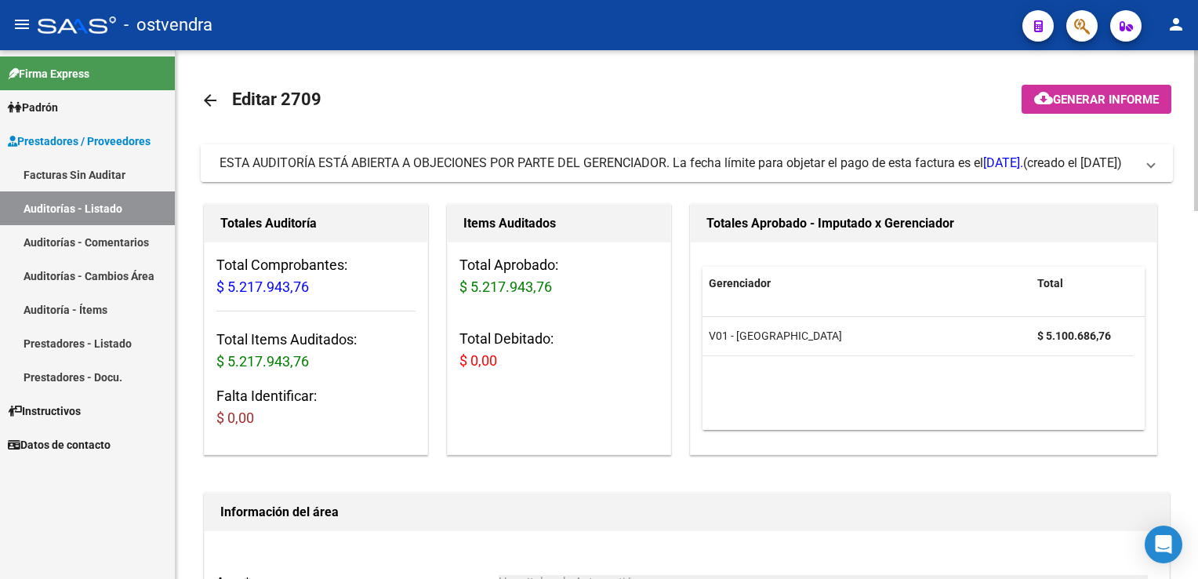
click at [1148, 164] on span at bounding box center [1151, 162] width 6 height 17
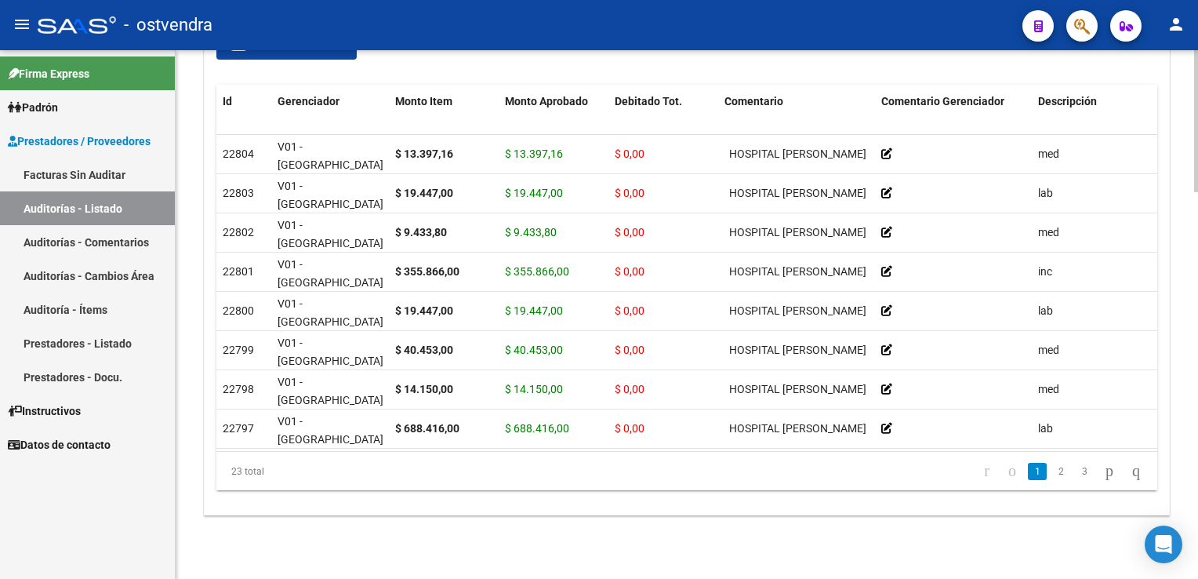
scroll to position [1438, 0]
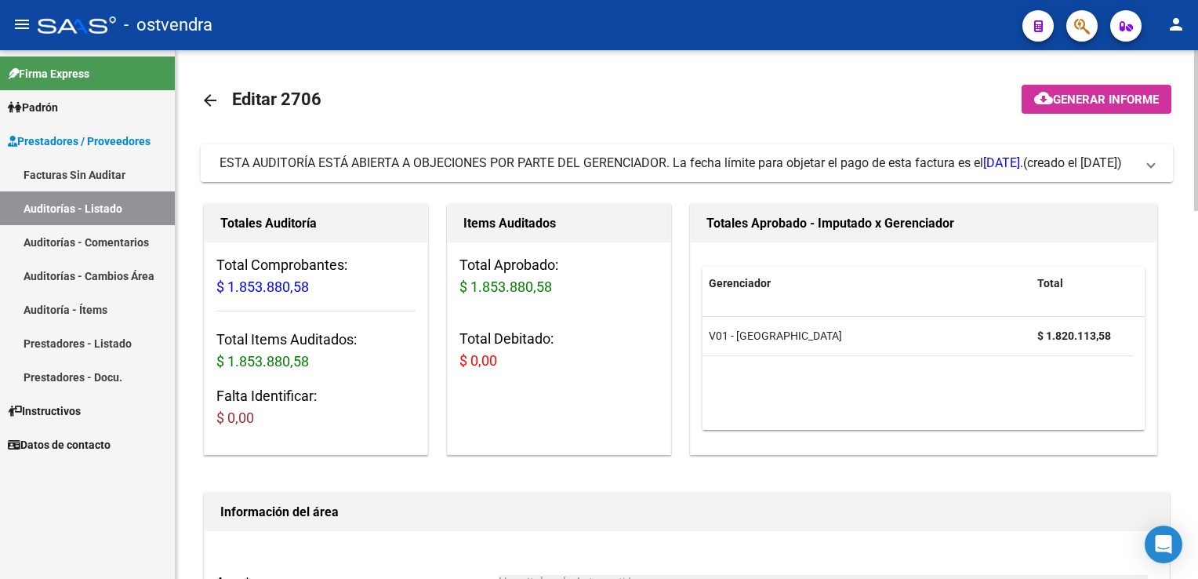
click at [1148, 161] on span at bounding box center [1151, 162] width 6 height 17
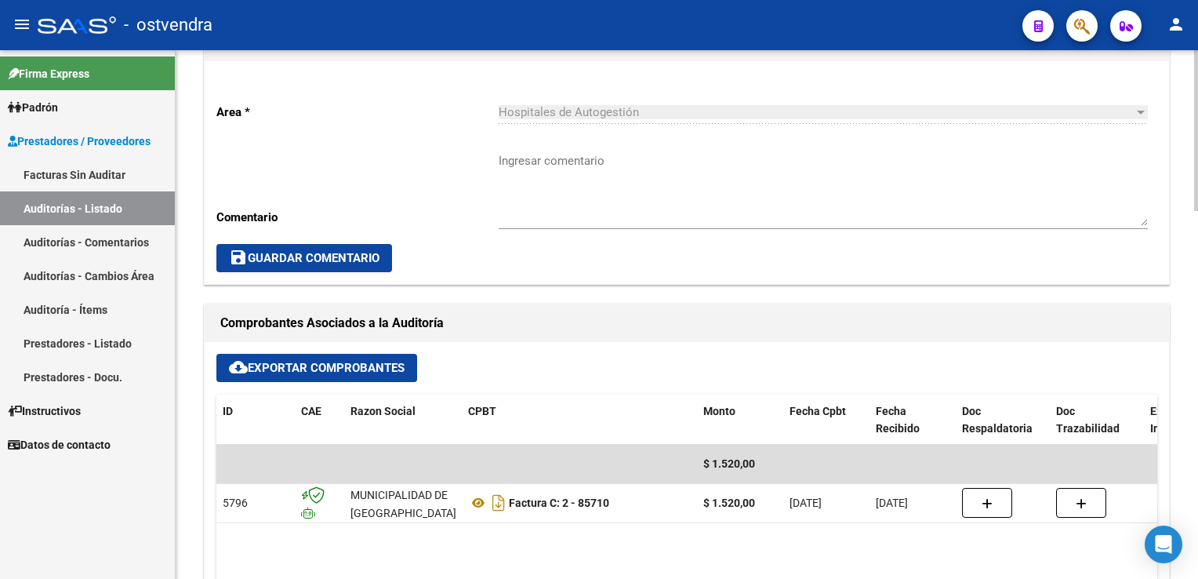
scroll to position [470, 0]
